Goal: Task Accomplishment & Management: Manage account settings

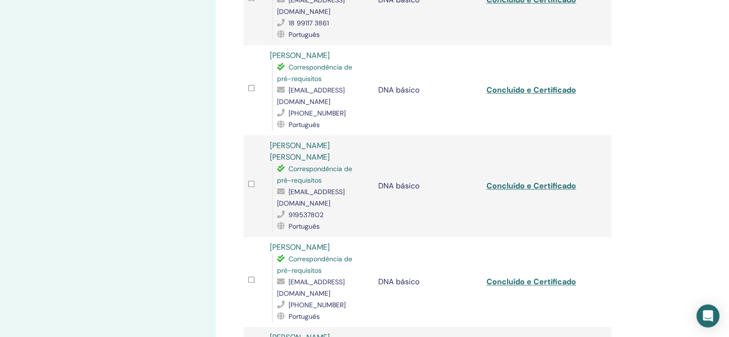
scroll to position [1055, 0]
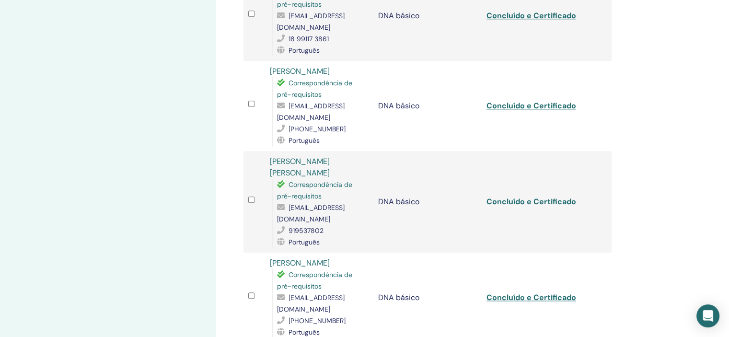
click at [521, 197] on font "Concluído e Certificado" at bounding box center [532, 202] width 90 height 10
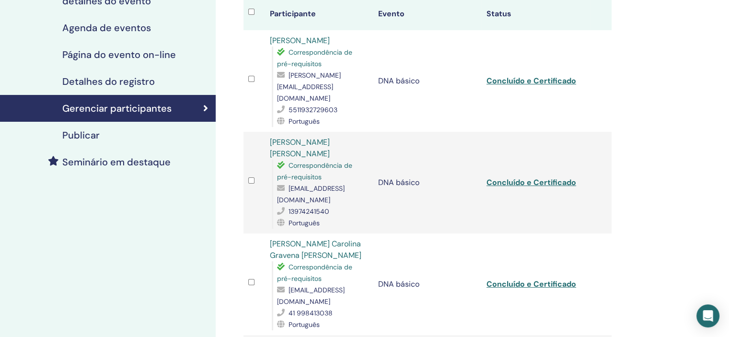
scroll to position [0, 0]
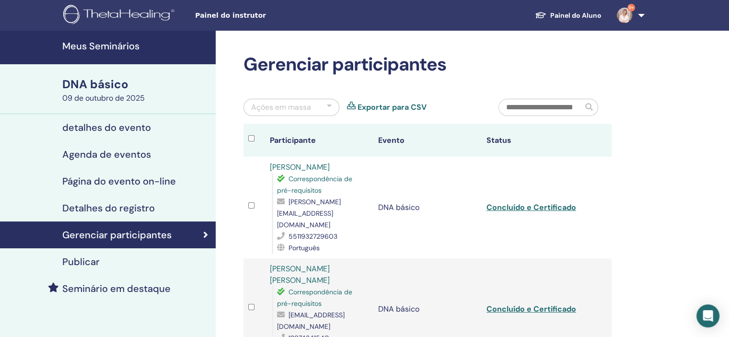
click at [104, 46] on font "Meus Seminários" at bounding box center [100, 46] width 77 height 12
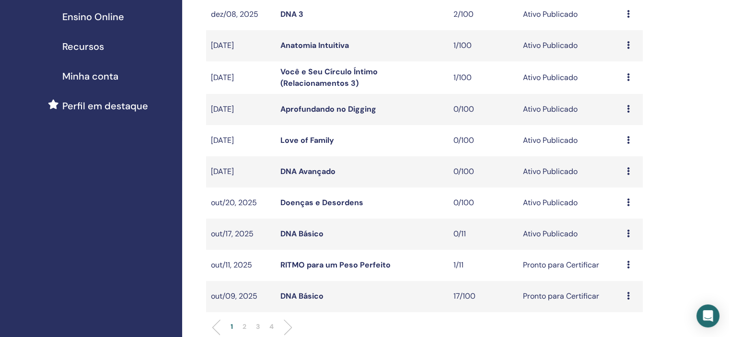
scroll to position [240, 0]
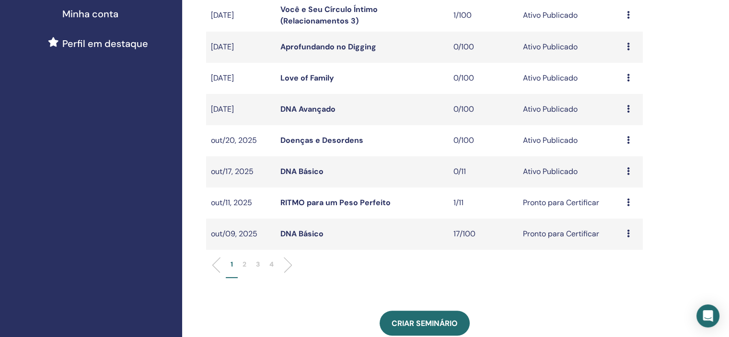
click at [326, 202] on link "RITMO para um Peso Perfeito" at bounding box center [336, 203] width 110 height 10
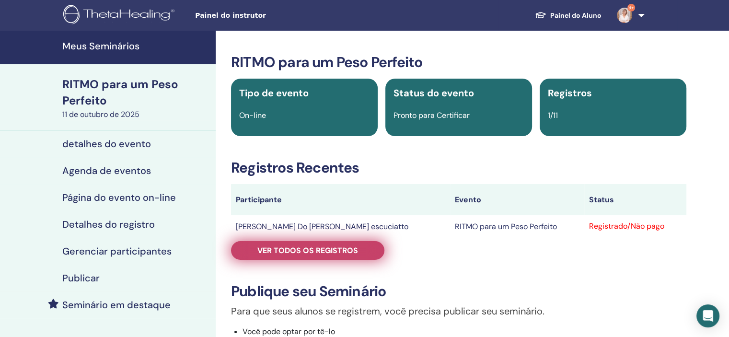
click at [298, 250] on font "Ver todos os registros" at bounding box center [308, 251] width 101 height 10
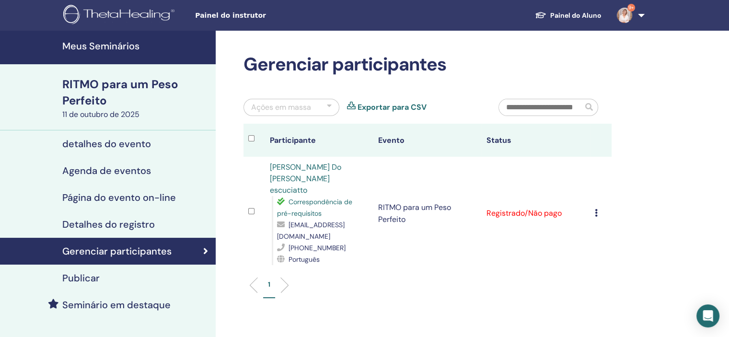
click at [288, 277] on li at bounding box center [281, 285] width 16 height 16
click at [101, 48] on font "Meus Seminários" at bounding box center [100, 46] width 77 height 12
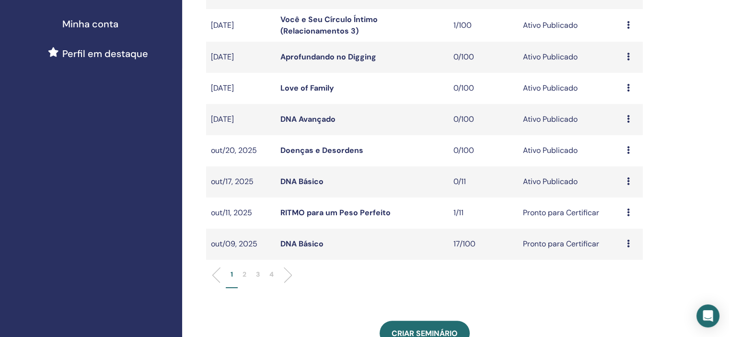
scroll to position [240, 0]
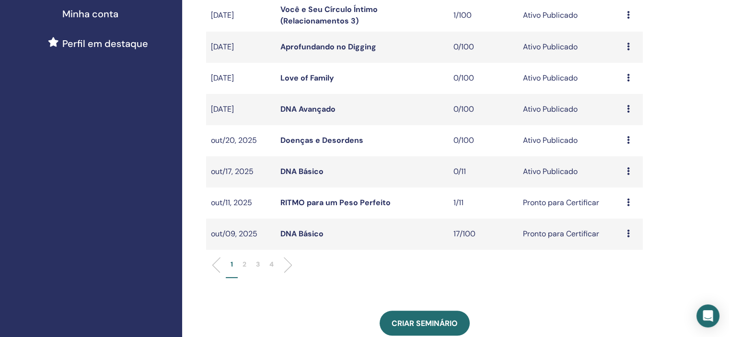
click at [292, 266] on ul "1 2 3 4" at bounding box center [424, 268] width 421 height 19
click at [289, 264] on li at bounding box center [284, 265] width 16 height 16
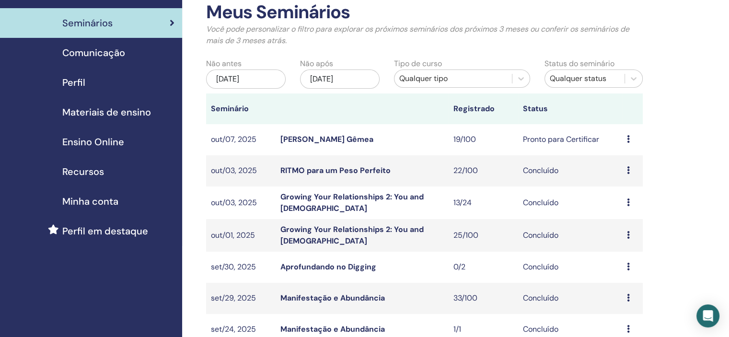
scroll to position [48, 0]
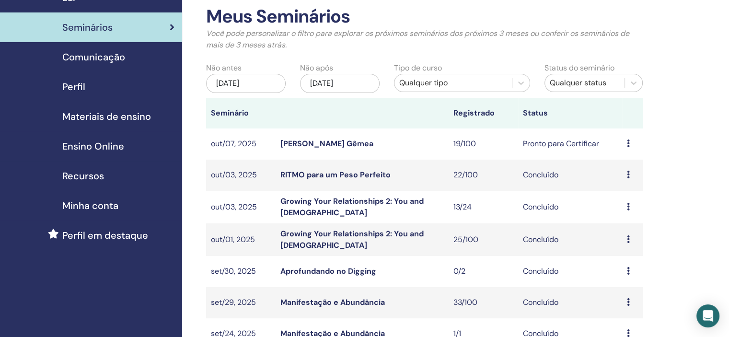
click at [626, 172] on td "Visualizar Participantes" at bounding box center [632, 175] width 21 height 31
click at [352, 172] on link "RITMO para um Peso Perfeito" at bounding box center [336, 175] width 110 height 10
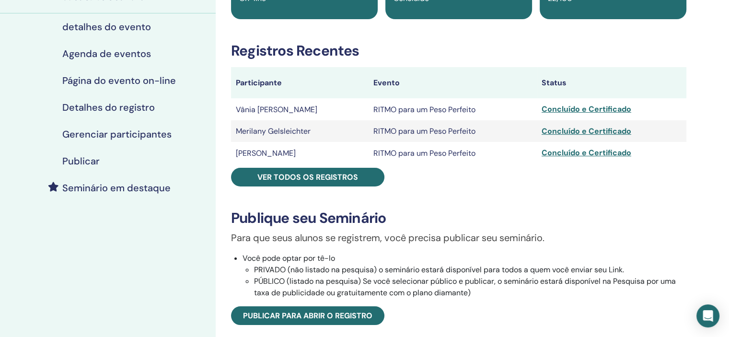
scroll to position [96, 0]
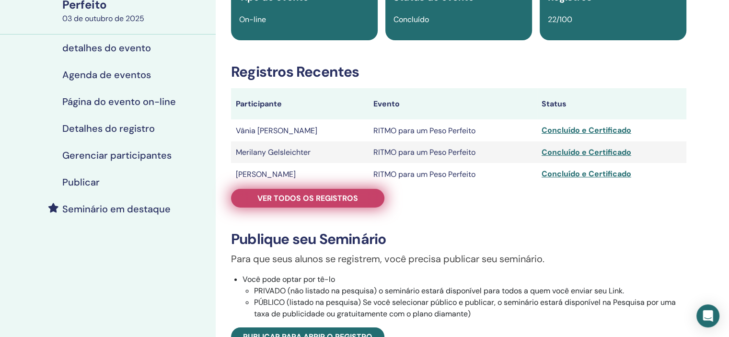
click at [286, 197] on font "Ver todos os registros" at bounding box center [308, 198] width 101 height 10
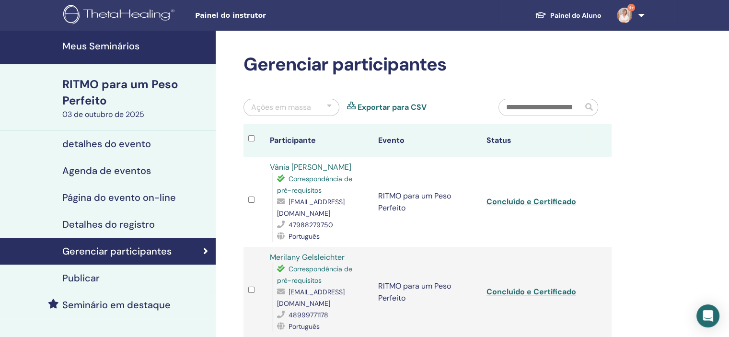
click at [117, 41] on font "Meus Seminários" at bounding box center [100, 46] width 77 height 12
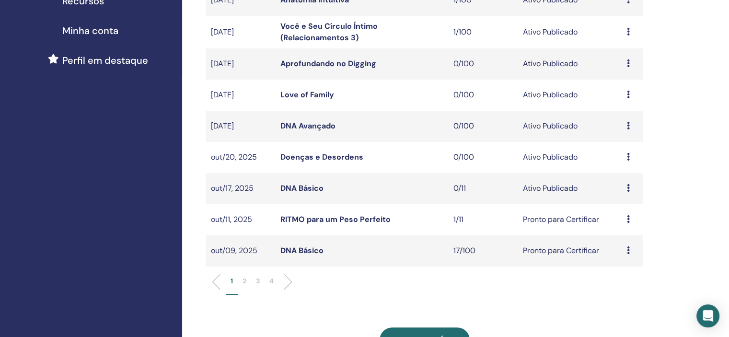
scroll to position [240, 0]
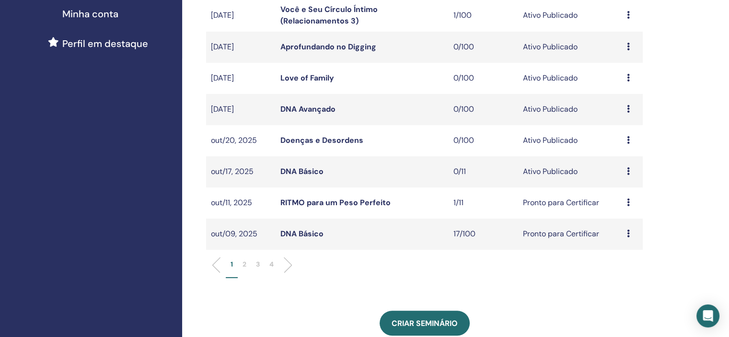
click at [292, 200] on link "RITMO para um Peso Perfeito" at bounding box center [336, 203] width 110 height 10
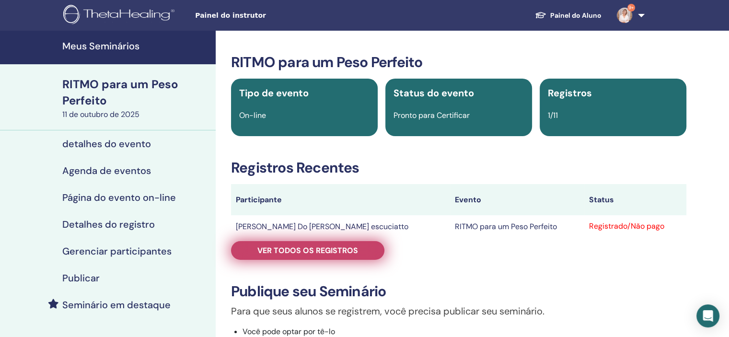
click at [284, 252] on font "Ver todos os registros" at bounding box center [308, 251] width 101 height 10
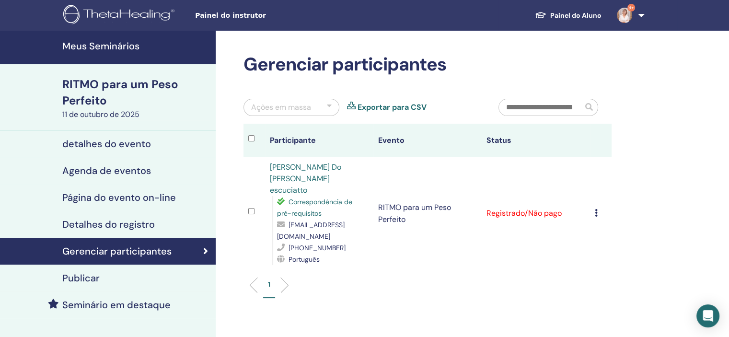
click at [595, 209] on icon at bounding box center [596, 213] width 3 height 8
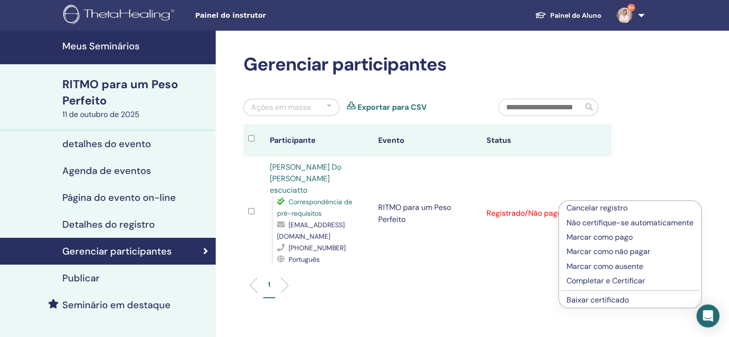
click at [603, 280] on font "Completar e Certificar" at bounding box center [606, 281] width 79 height 10
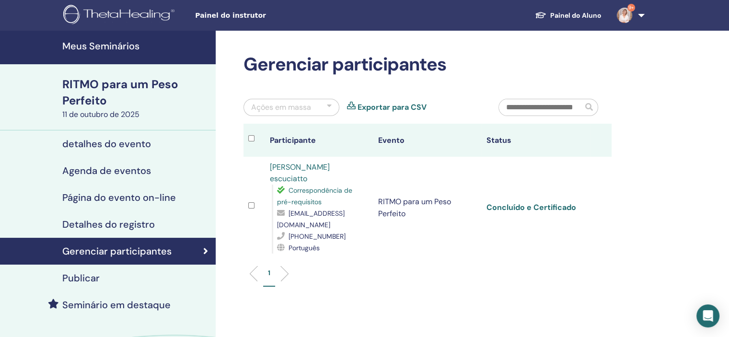
click at [525, 202] on font "Concluído e Certificado" at bounding box center [532, 207] width 90 height 10
click at [522, 202] on font "Concluído e Certificado" at bounding box center [532, 207] width 90 height 10
click at [639, 14] on link "9+" at bounding box center [628, 15] width 39 height 31
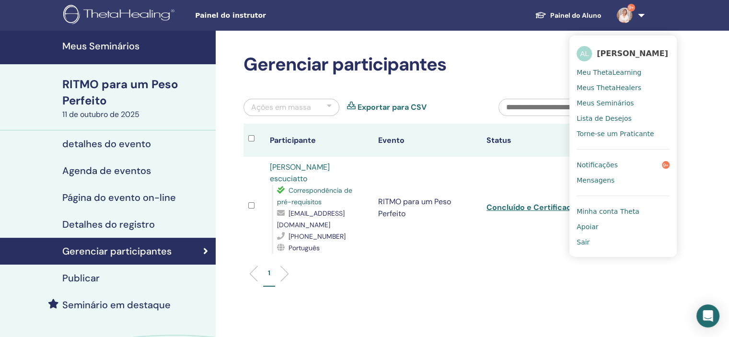
click at [695, 232] on div "Gerenciar participantes Ações em massa Exportar para CSV Participante Evento St…" at bounding box center [459, 231] width 486 height 400
